Goal: Use online tool/utility: Utilize a website feature to perform a specific function

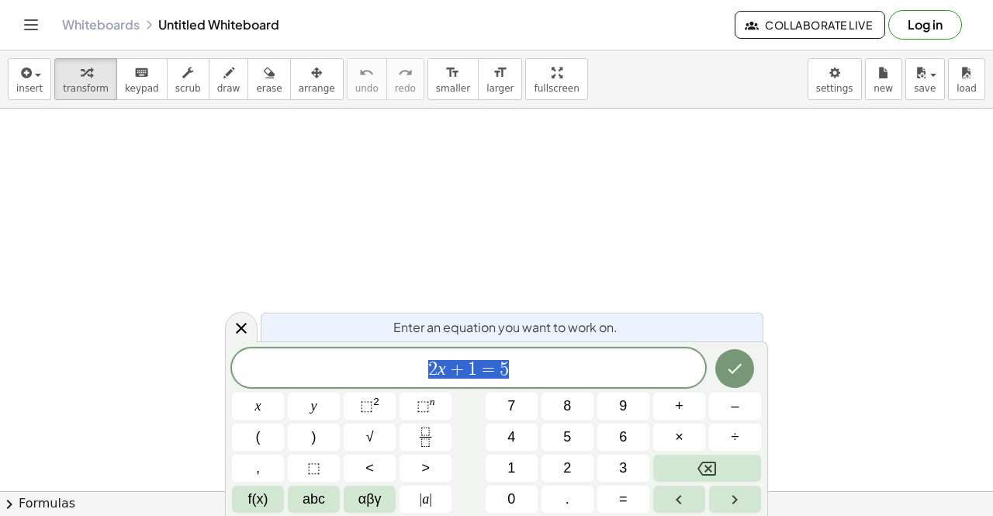
scroll to position [50, 0]
click at [735, 375] on icon "Done" at bounding box center [735, 368] width 19 height 19
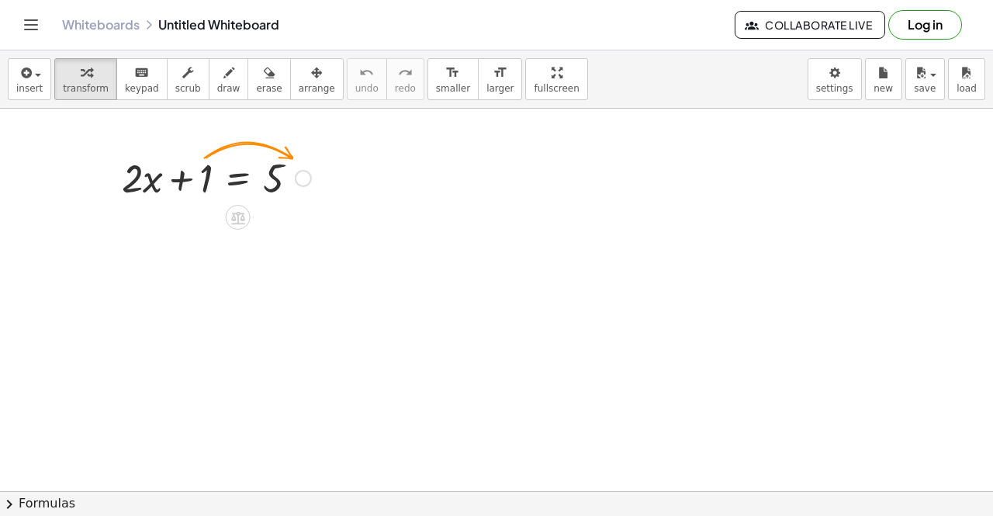
click at [210, 176] on div at bounding box center [216, 177] width 205 height 53
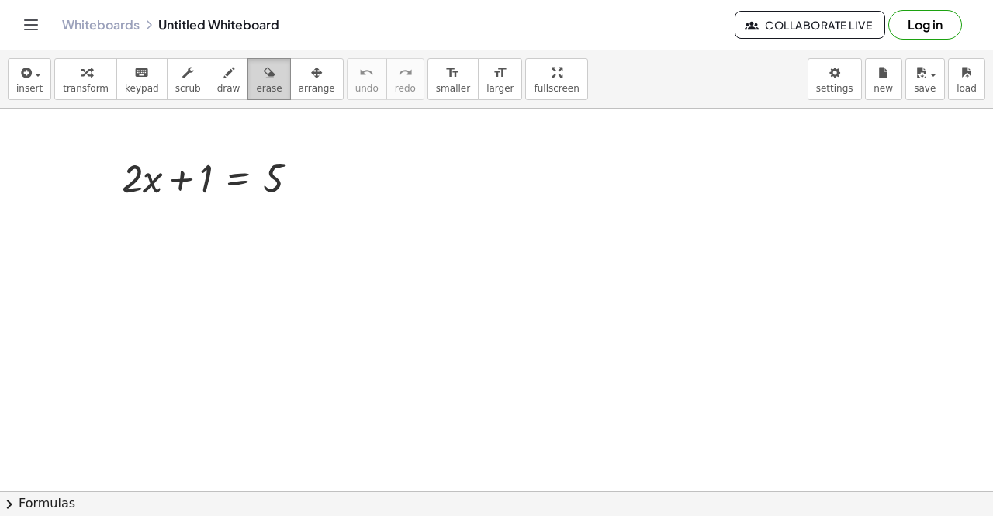
click at [258, 79] on div "button" at bounding box center [269, 72] width 26 height 19
drag, startPoint x: 287, startPoint y: 172, endPoint x: 212, endPoint y: 190, distance: 77.4
click at [212, 190] on div at bounding box center [496, 492] width 993 height 866
drag, startPoint x: 286, startPoint y: 182, endPoint x: 102, endPoint y: 168, distance: 184.5
click at [102, 168] on div at bounding box center [496, 492] width 993 height 866
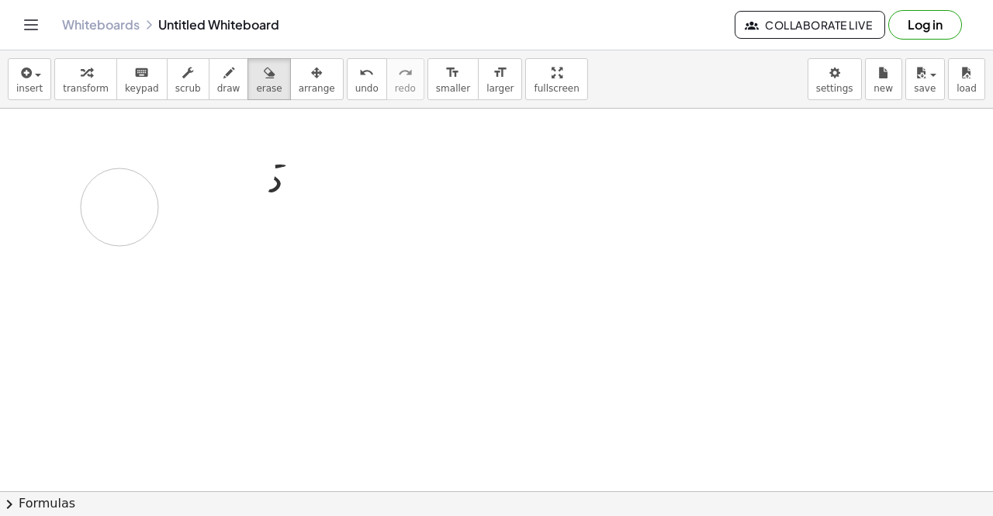
drag, startPoint x: 237, startPoint y: 169, endPoint x: 258, endPoint y: 196, distance: 34.3
click at [237, 196] on div at bounding box center [496, 492] width 993 height 866
drag, startPoint x: 128, startPoint y: 224, endPoint x: 294, endPoint y: 161, distance: 177.3
click at [294, 161] on div at bounding box center [496, 492] width 993 height 866
click at [224, 74] on icon "button" at bounding box center [229, 73] width 11 height 19
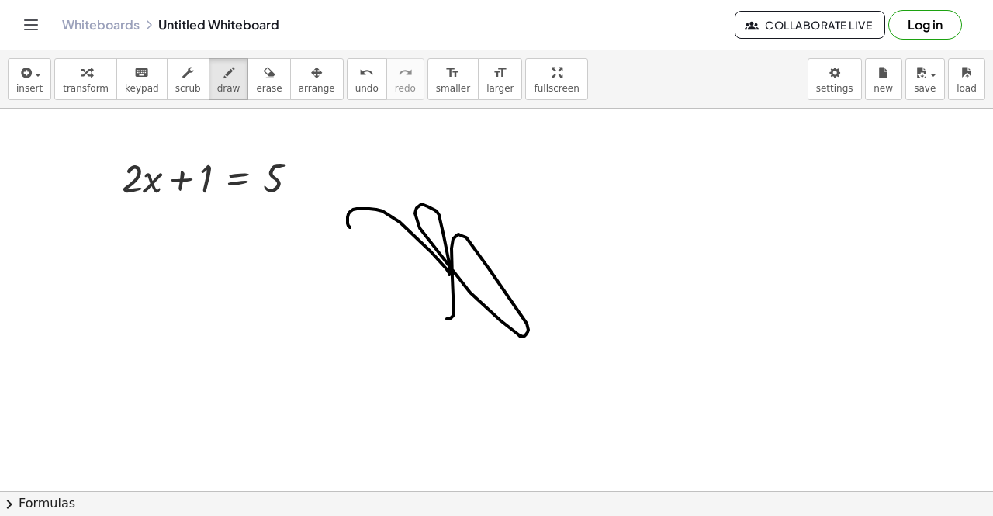
drag, startPoint x: 350, startPoint y: 227, endPoint x: 387, endPoint y: 293, distance: 75.8
click at [387, 293] on div at bounding box center [496, 492] width 993 height 866
click at [264, 83] on button "erase" at bounding box center [269, 79] width 43 height 42
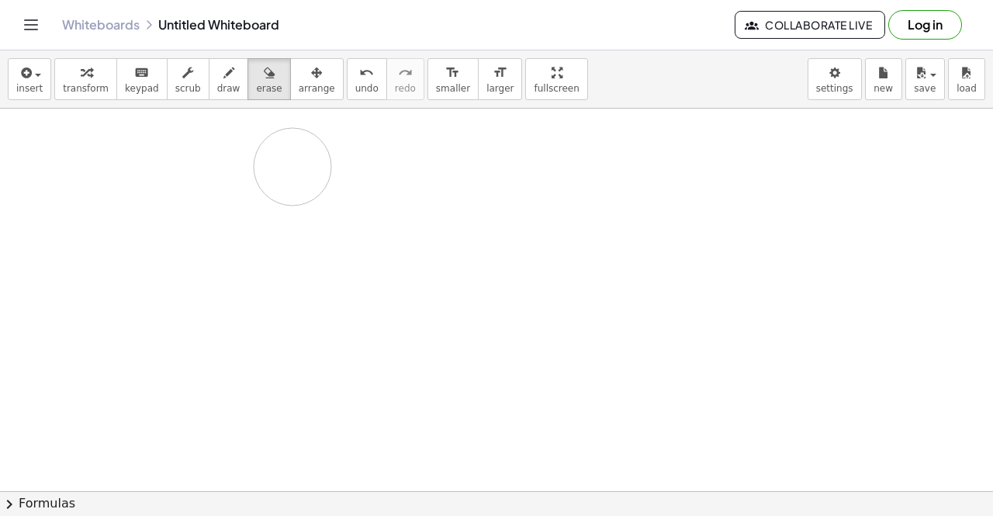
drag, startPoint x: 518, startPoint y: 255, endPoint x: 111, endPoint y: 229, distance: 408.3
click at [98, 231] on div at bounding box center [496, 492] width 993 height 866
drag, startPoint x: 78, startPoint y: 190, endPoint x: 286, endPoint y: 189, distance: 208.0
click at [286, 189] on div at bounding box center [496, 492] width 993 height 866
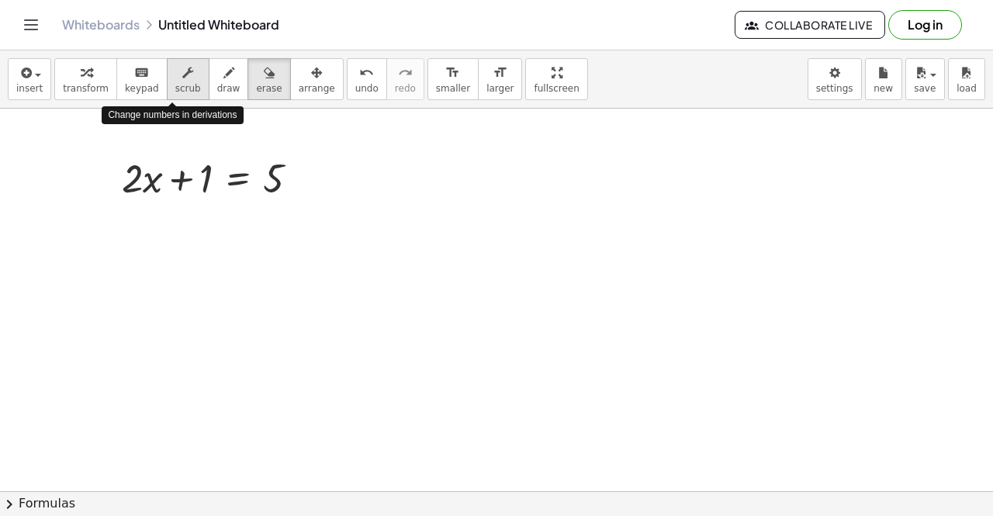
click at [175, 90] on span "scrub" at bounding box center [188, 88] width 26 height 11
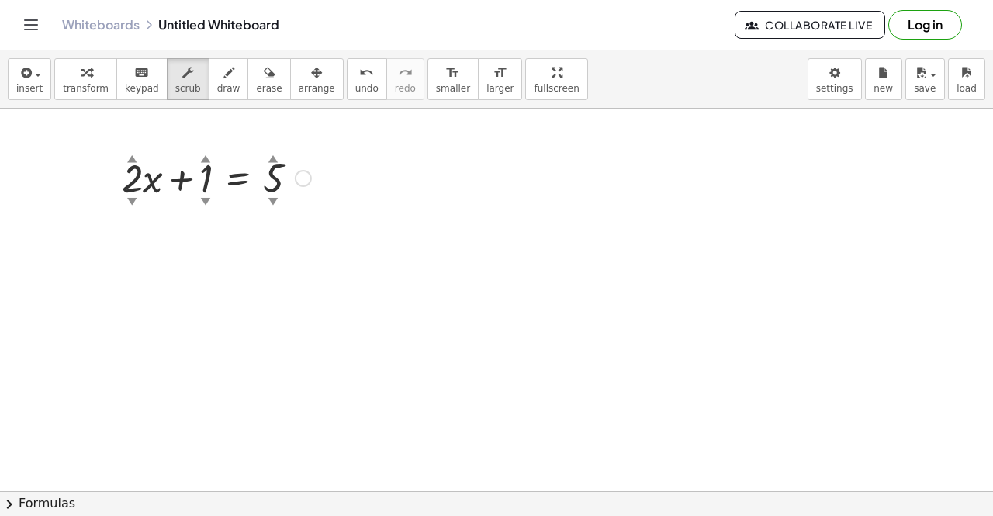
click at [136, 182] on div at bounding box center [216, 177] width 205 height 53
click at [380, 166] on div at bounding box center [496, 492] width 993 height 866
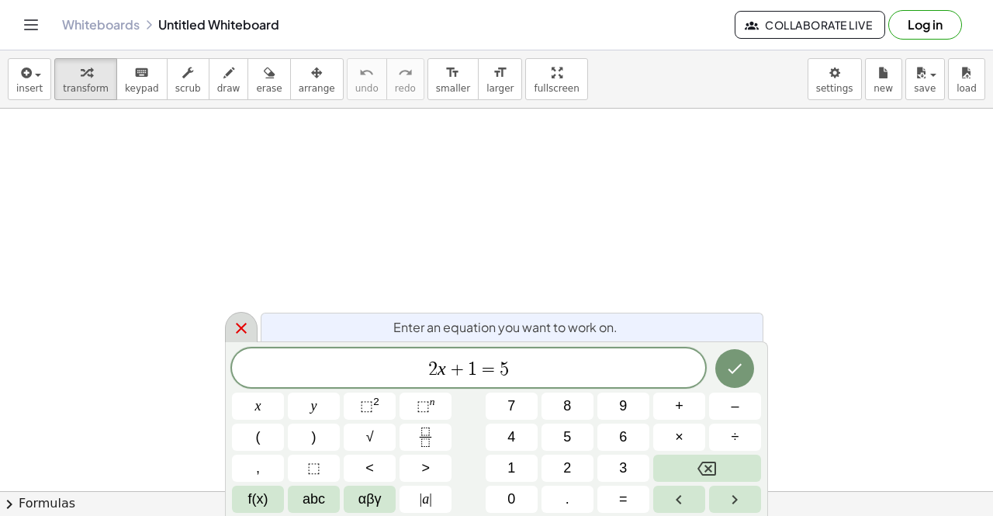
click at [227, 324] on div at bounding box center [241, 327] width 33 height 30
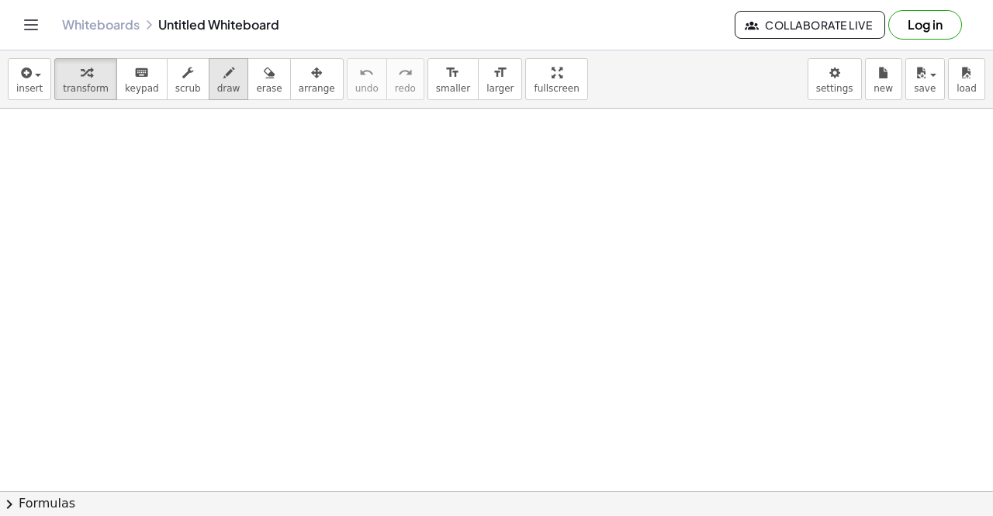
click at [209, 81] on button "draw" at bounding box center [229, 79] width 40 height 42
drag, startPoint x: 204, startPoint y: 151, endPoint x: 204, endPoint y: 176, distance: 24.8
drag, startPoint x: 177, startPoint y: 188, endPoint x: 221, endPoint y: 189, distance: 44.2
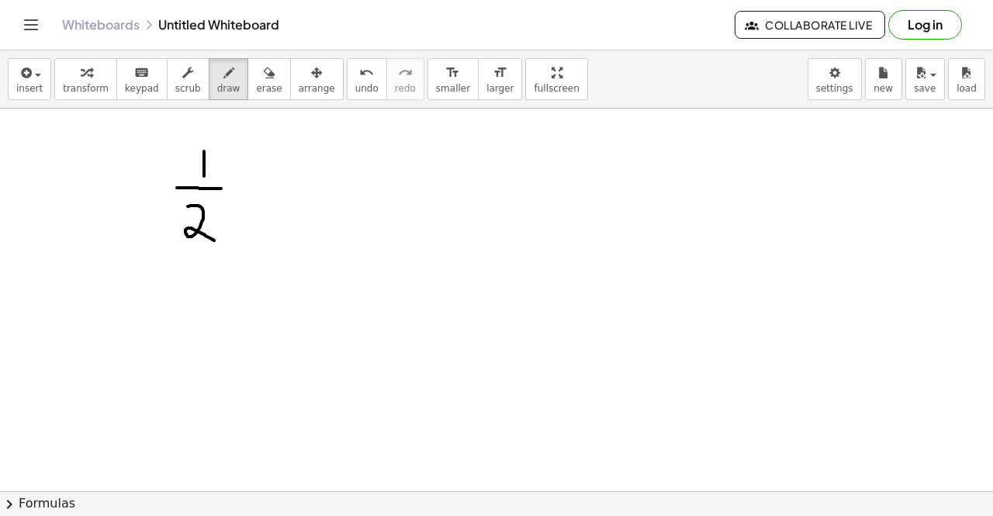
drag, startPoint x: 188, startPoint y: 206, endPoint x: 214, endPoint y: 240, distance: 42.5
drag, startPoint x: 265, startPoint y: 183, endPoint x: 285, endPoint y: 183, distance: 19.4
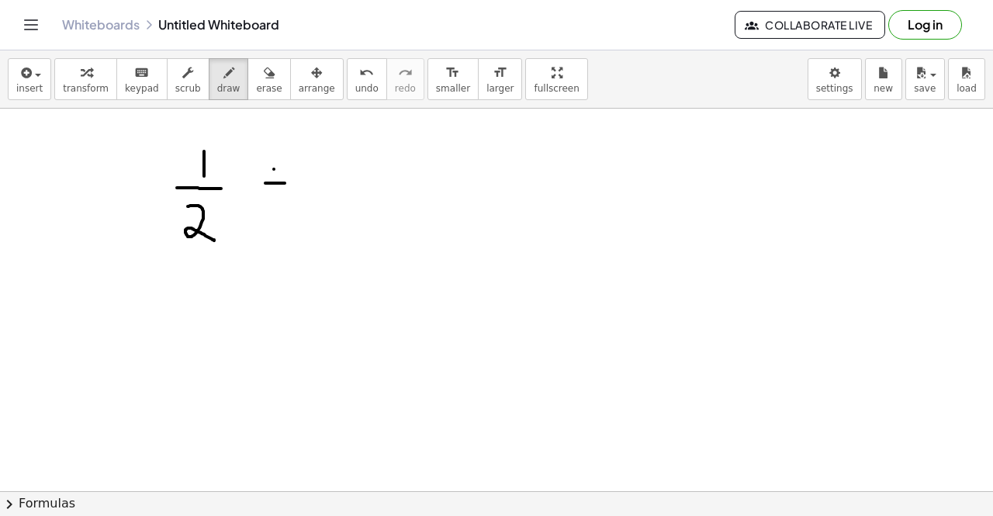
drag, startPoint x: 308, startPoint y: 174, endPoint x: 336, endPoint y: 200, distance: 38.4
drag, startPoint x: 400, startPoint y: 186, endPoint x: 417, endPoint y: 185, distance: 16.3
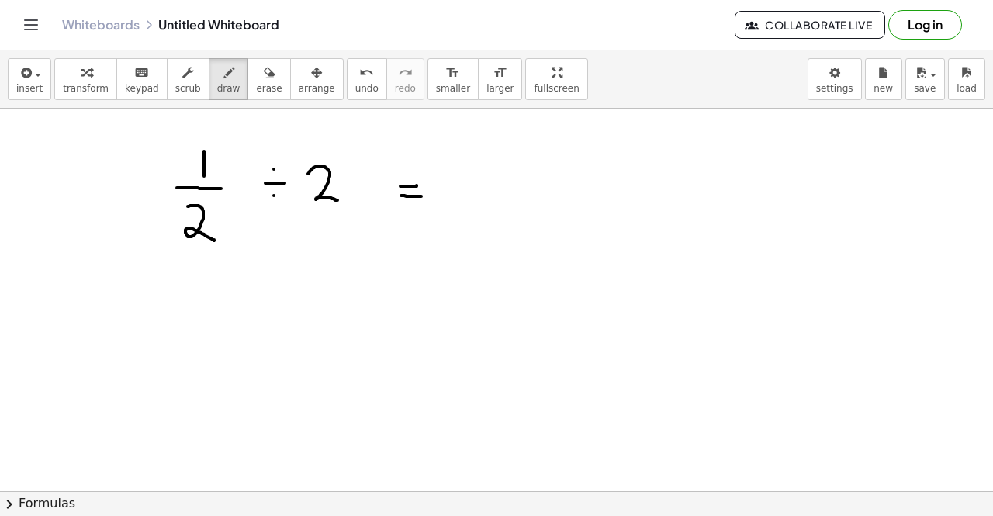
drag, startPoint x: 401, startPoint y: 196, endPoint x: 421, endPoint y: 197, distance: 20.2
drag, startPoint x: 255, startPoint y: 278, endPoint x: 255, endPoint y: 307, distance: 28.7
drag, startPoint x: 237, startPoint y: 320, endPoint x: 283, endPoint y: 324, distance: 46.0
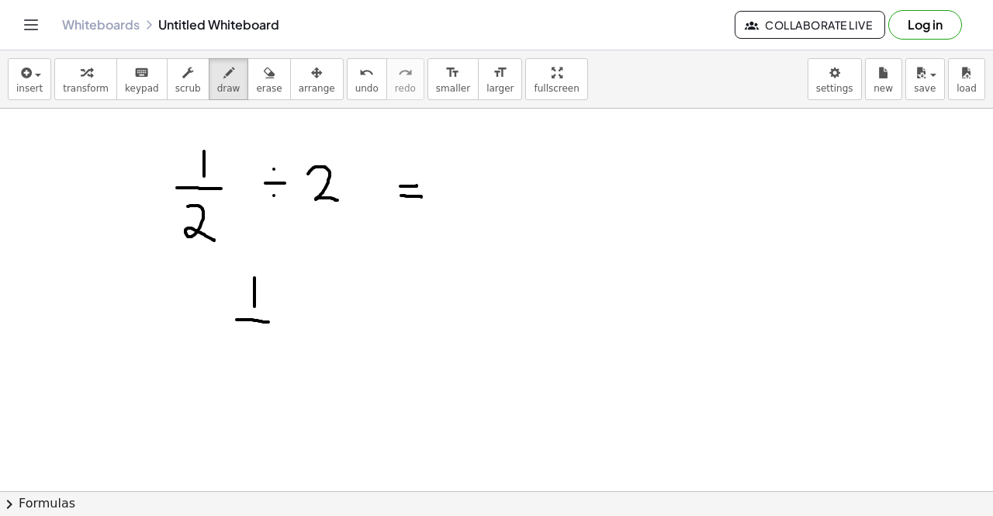
drag, startPoint x: 255, startPoint y: 339, endPoint x: 278, endPoint y: 379, distance: 45.5
drag, startPoint x: 311, startPoint y: 317, endPoint x: 329, endPoint y: 334, distance: 24.2
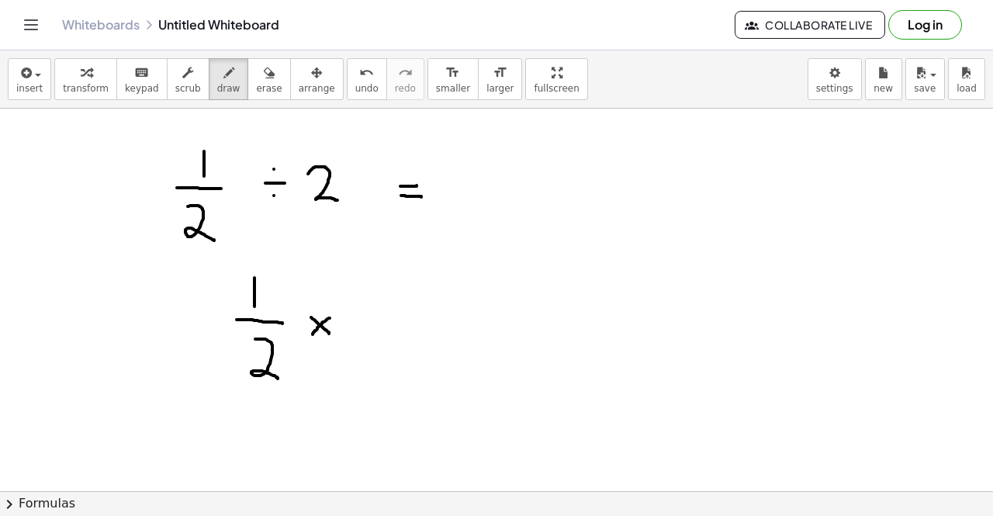
drag, startPoint x: 330, startPoint y: 318, endPoint x: 313, endPoint y: 335, distance: 23.6
drag, startPoint x: 369, startPoint y: 294, endPoint x: 389, endPoint y: 309, distance: 24.4
click at [261, 82] on button "erase" at bounding box center [269, 79] width 43 height 42
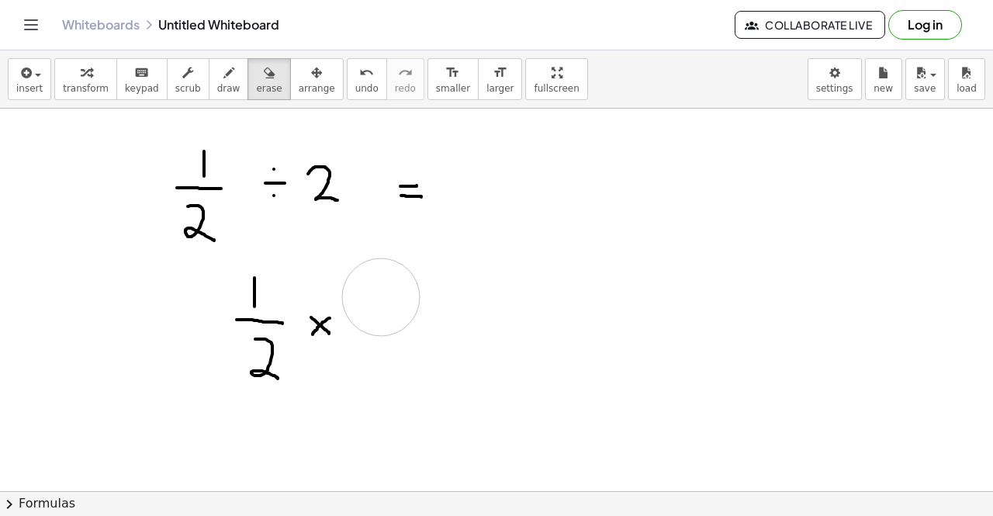
drag, startPoint x: 394, startPoint y: 307, endPoint x: 366, endPoint y: 284, distance: 36.5
click at [220, 100] on div "insert select one: Math Expression Function Text Youtube Video Graphing Geometr…" at bounding box center [496, 79] width 993 height 58
click at [217, 91] on span "draw" at bounding box center [228, 88] width 23 height 11
drag, startPoint x: 372, startPoint y: 286, endPoint x: 375, endPoint y: 311, distance: 25.0
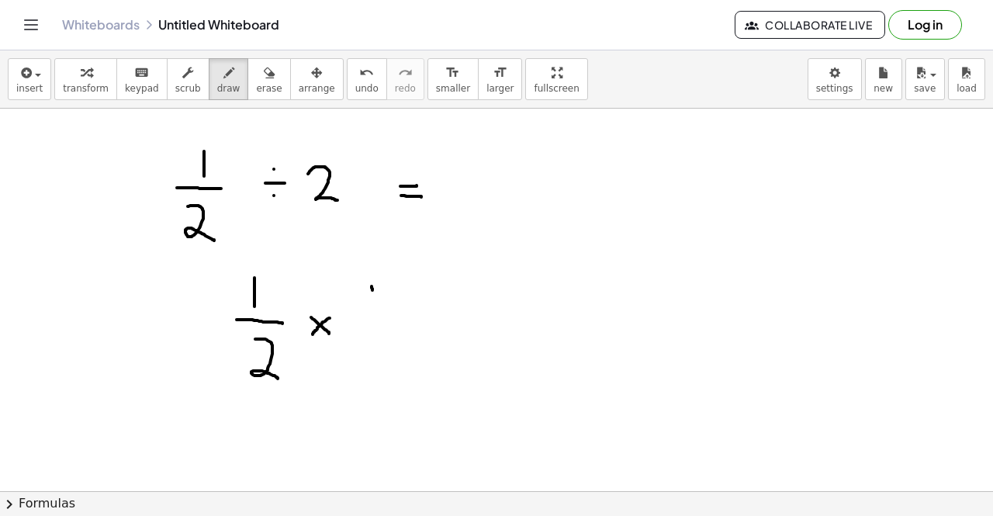
drag, startPoint x: 355, startPoint y: 325, endPoint x: 394, endPoint y: 324, distance: 38.8
drag, startPoint x: 365, startPoint y: 348, endPoint x: 396, endPoint y: 376, distance: 42.3
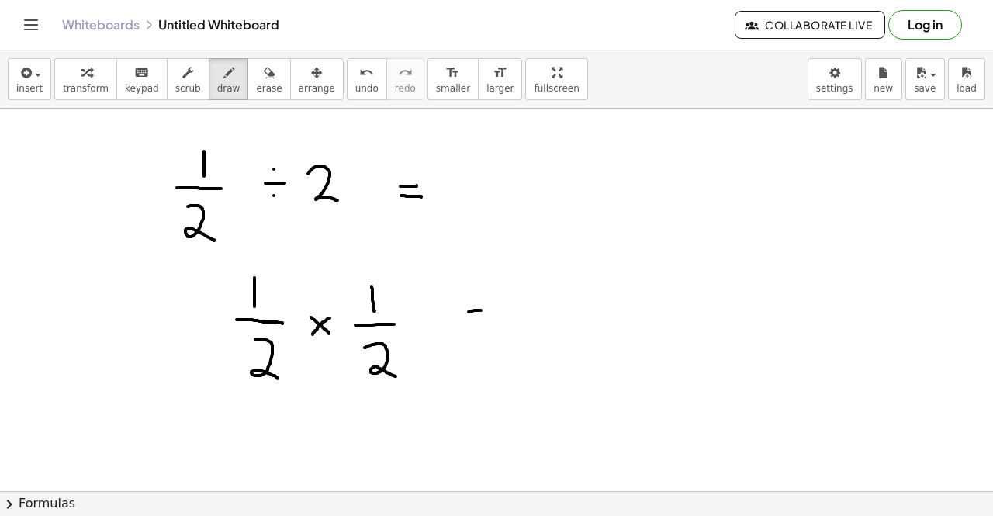
drag, startPoint x: 469, startPoint y: 312, endPoint x: 489, endPoint y: 310, distance: 20.2
drag, startPoint x: 472, startPoint y: 321, endPoint x: 497, endPoint y: 320, distance: 24.8
drag, startPoint x: 577, startPoint y: 265, endPoint x: 579, endPoint y: 292, distance: 26.4
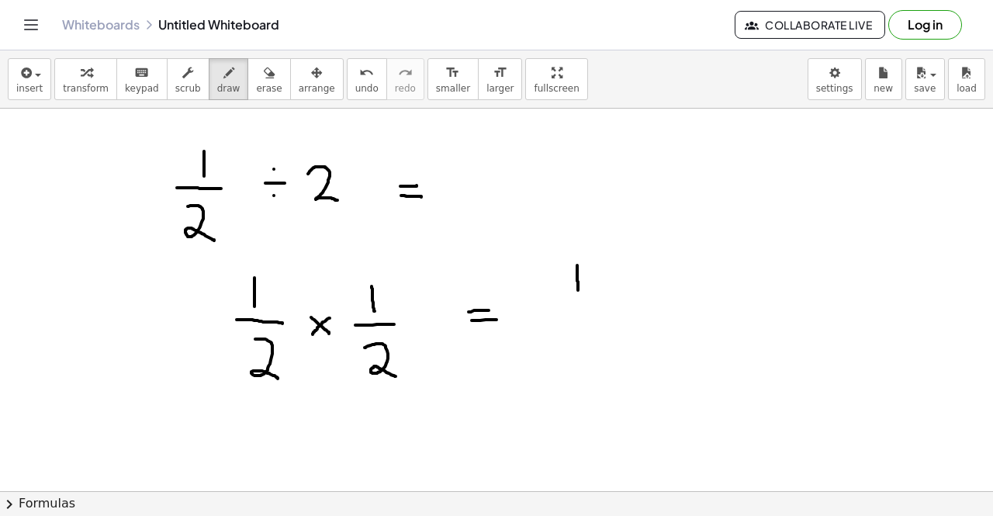
drag, startPoint x: 544, startPoint y: 310, endPoint x: 606, endPoint y: 310, distance: 62.1
drag, startPoint x: 570, startPoint y: 329, endPoint x: 601, endPoint y: 351, distance: 37.3
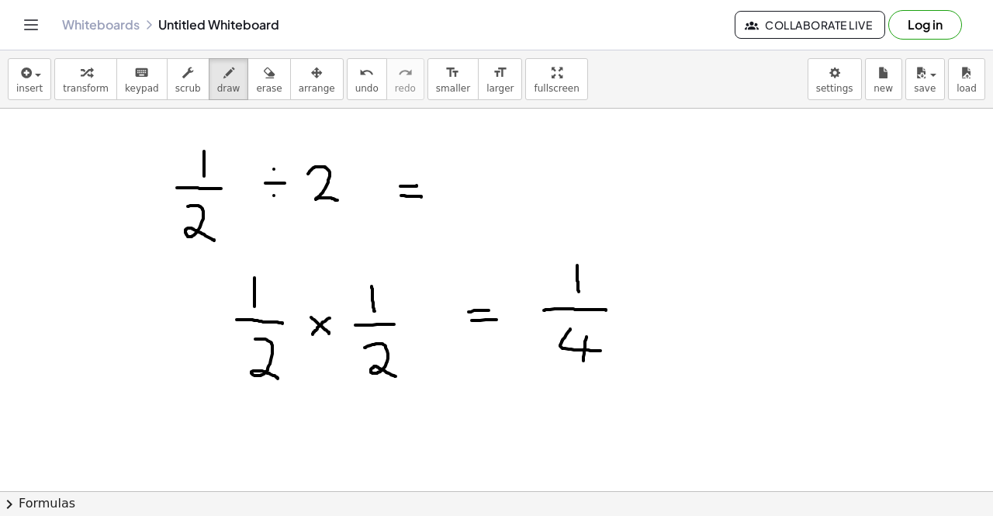
drag, startPoint x: 587, startPoint y: 337, endPoint x: 584, endPoint y: 369, distance: 32.0
click at [256, 85] on span "erase" at bounding box center [269, 88] width 26 height 11
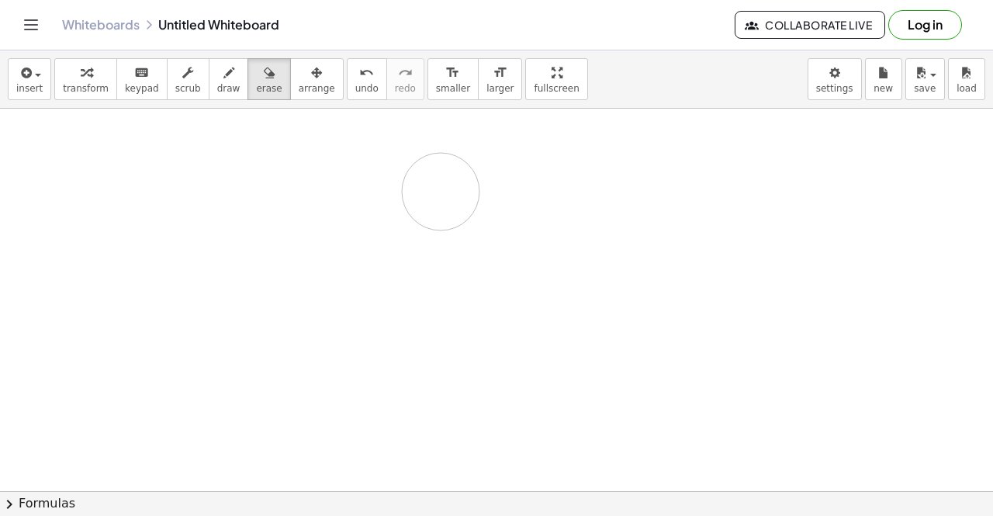
drag, startPoint x: 636, startPoint y: 389, endPoint x: 395, endPoint y: 179, distance: 320.2
click at [217, 88] on span "draw" at bounding box center [228, 88] width 23 height 11
drag, startPoint x: 154, startPoint y: 165, endPoint x: 178, endPoint y: 196, distance: 38.7
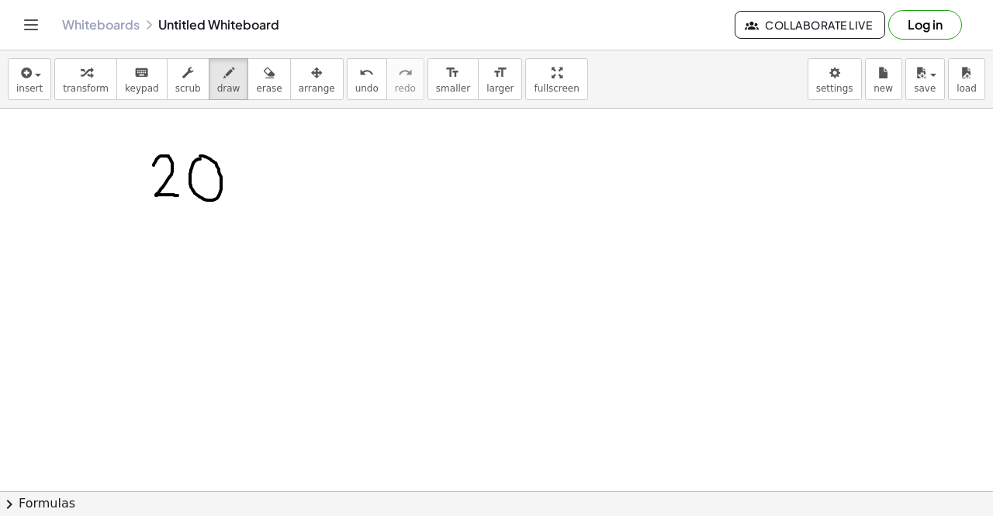
drag, startPoint x: 268, startPoint y: 147, endPoint x: 233, endPoint y: 203, distance: 65.2
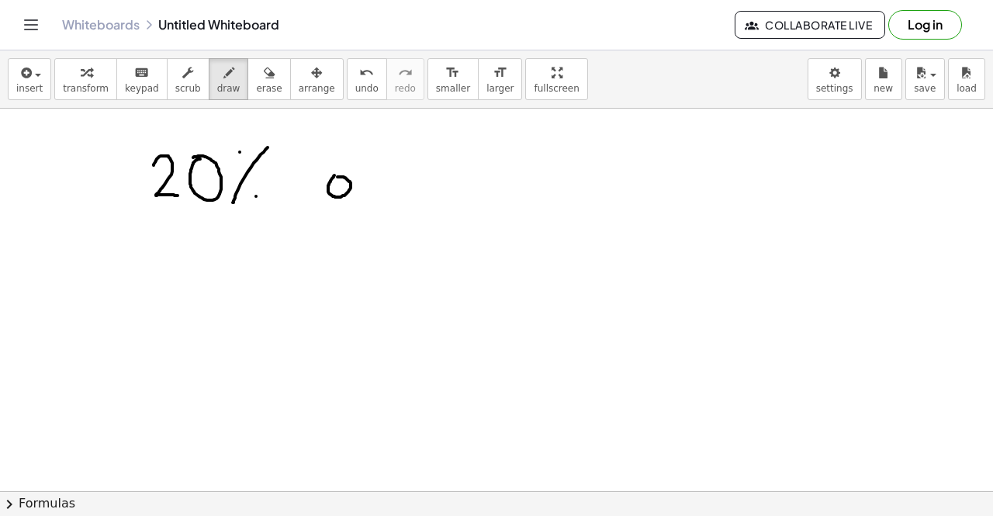
drag, startPoint x: 388, startPoint y: 157, endPoint x: 372, endPoint y: 211, distance: 56.7
drag, startPoint x: 358, startPoint y: 184, endPoint x: 376, endPoint y: 181, distance: 18.9
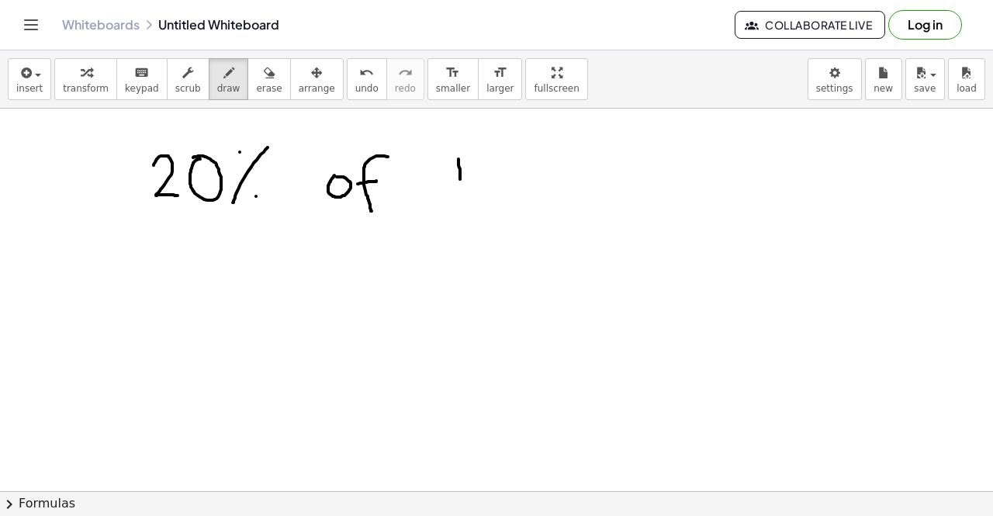
drag, startPoint x: 459, startPoint y: 159, endPoint x: 461, endPoint y: 197, distance: 38.1
drag, startPoint x: 474, startPoint y: 165, endPoint x: 504, endPoint y: 202, distance: 47.4
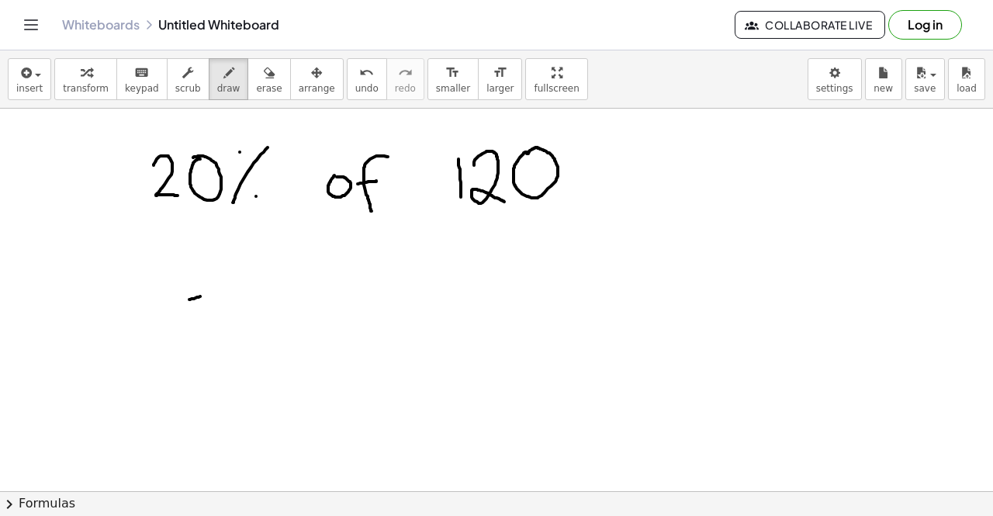
drag, startPoint x: 189, startPoint y: 300, endPoint x: 207, endPoint y: 296, distance: 18.1
drag, startPoint x: 192, startPoint y: 310, endPoint x: 206, endPoint y: 309, distance: 14.1
drag, startPoint x: 259, startPoint y: 284, endPoint x: 284, endPoint y: 300, distance: 29.7
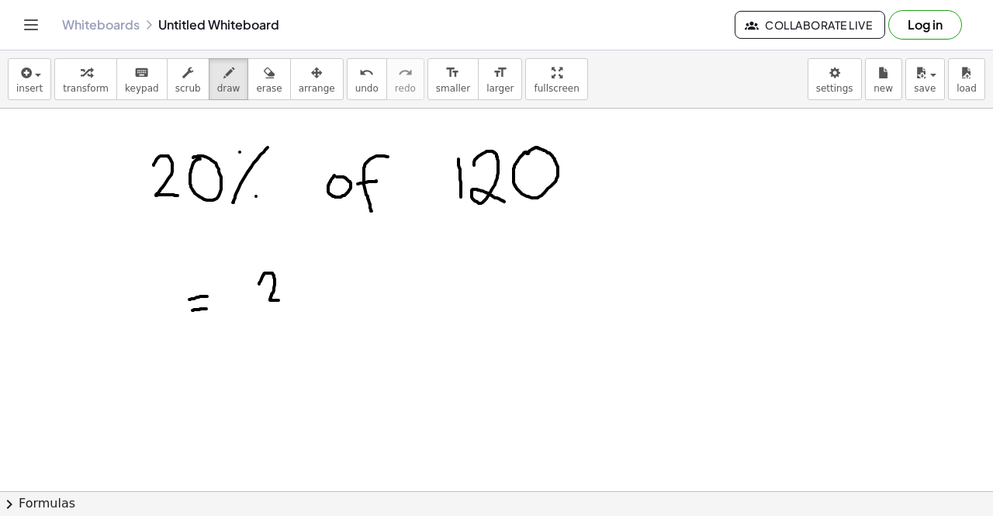
drag, startPoint x: 268, startPoint y: 322, endPoint x: 319, endPoint y: 317, distance: 51.5
drag, startPoint x: 282, startPoint y: 333, endPoint x: 284, endPoint y: 363, distance: 30.4
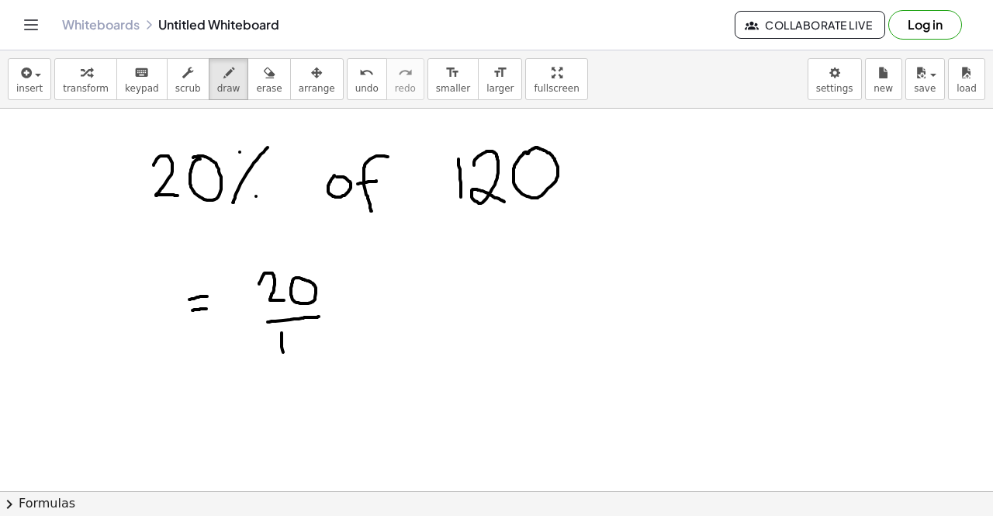
drag, startPoint x: 362, startPoint y: 293, endPoint x: 395, endPoint y: 303, distance: 34.6
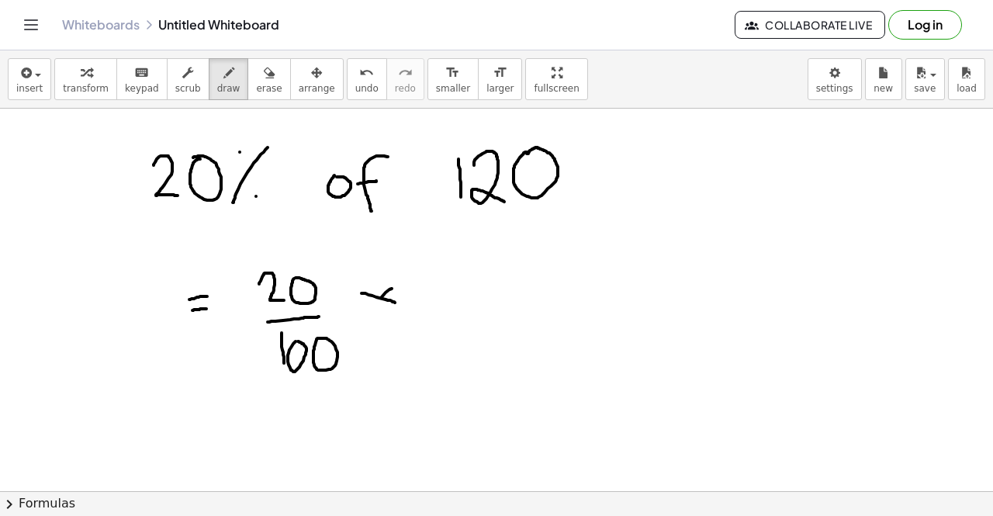
drag, startPoint x: 392, startPoint y: 289, endPoint x: 368, endPoint y: 311, distance: 32.9
drag, startPoint x: 424, startPoint y: 276, endPoint x: 428, endPoint y: 303, distance: 28.3
drag, startPoint x: 435, startPoint y: 283, endPoint x: 479, endPoint y: 303, distance: 48.3
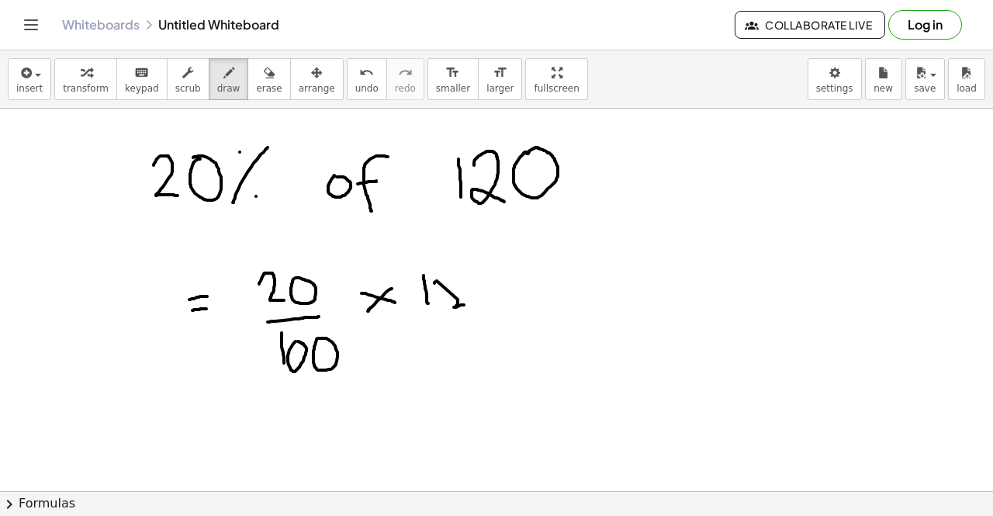
drag, startPoint x: 492, startPoint y: 286, endPoint x: 478, endPoint y: 279, distance: 15.3
click at [248, 99] on button "erase" at bounding box center [269, 79] width 43 height 42
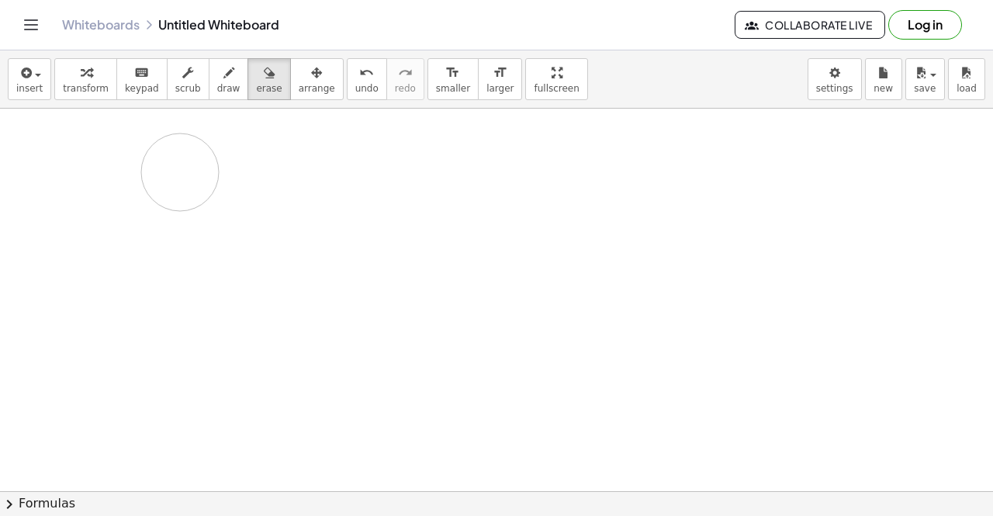
drag, startPoint x: 351, startPoint y: 364, endPoint x: 195, endPoint y: 151, distance: 263.7
click at [224, 81] on icon "button" at bounding box center [229, 73] width 11 height 19
click at [28, 80] on icon "button" at bounding box center [25, 73] width 14 height 19
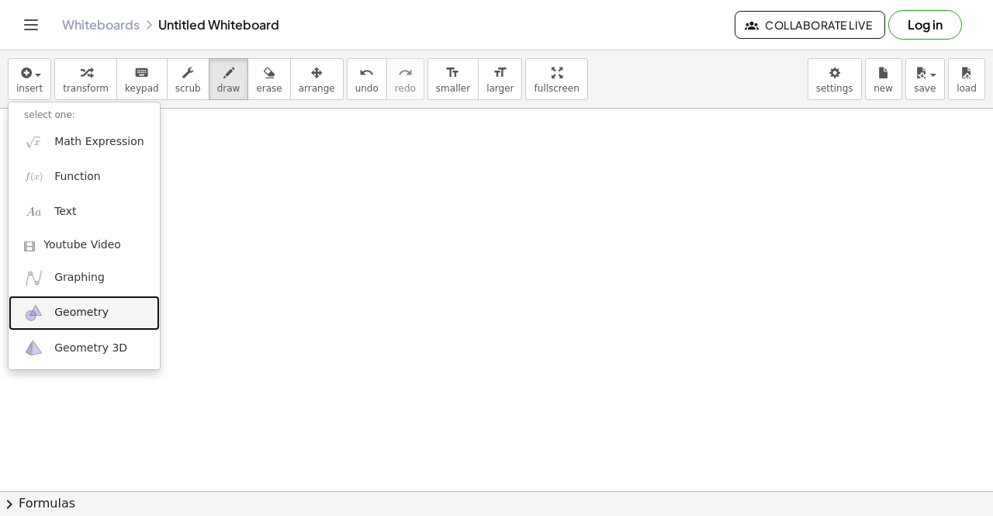
click at [89, 314] on span "Geometry" at bounding box center [81, 313] width 54 height 16
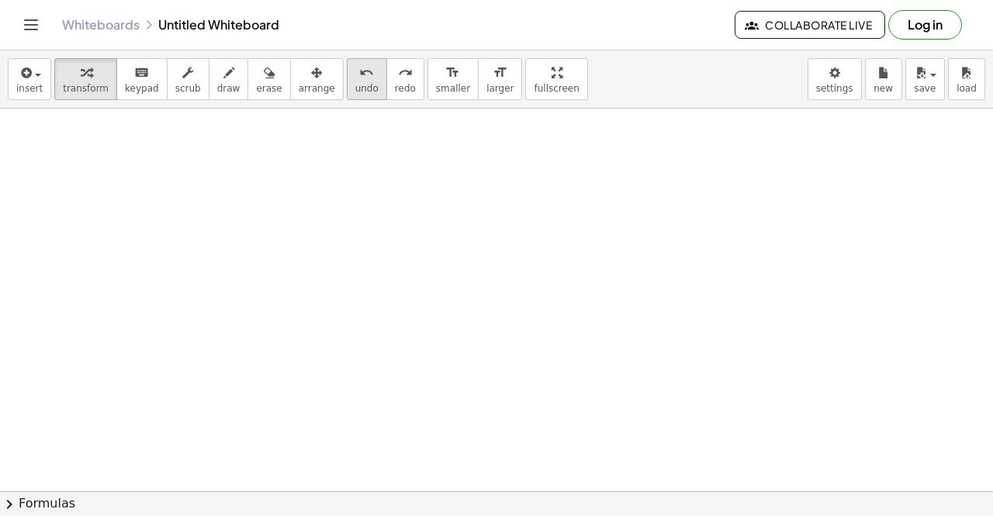
click at [355, 89] on span "undo" at bounding box center [366, 88] width 23 height 11
click at [224, 75] on icon "button" at bounding box center [229, 73] width 11 height 19
